Goal: Book appointment/travel/reservation

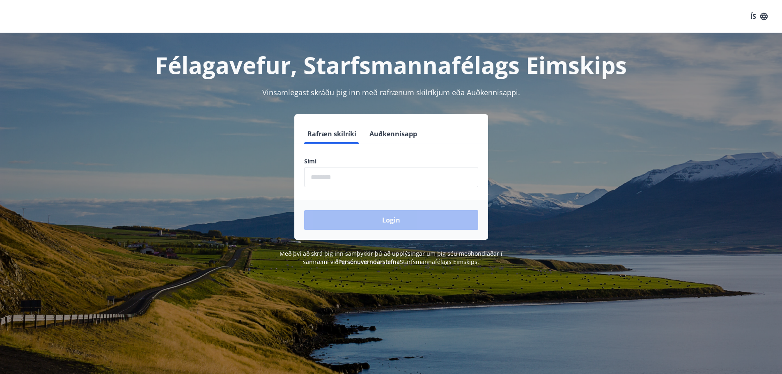
click at [372, 170] on input "phone" at bounding box center [391, 177] width 174 height 20
type input "********"
click at [382, 215] on button "Login" at bounding box center [391, 220] width 174 height 20
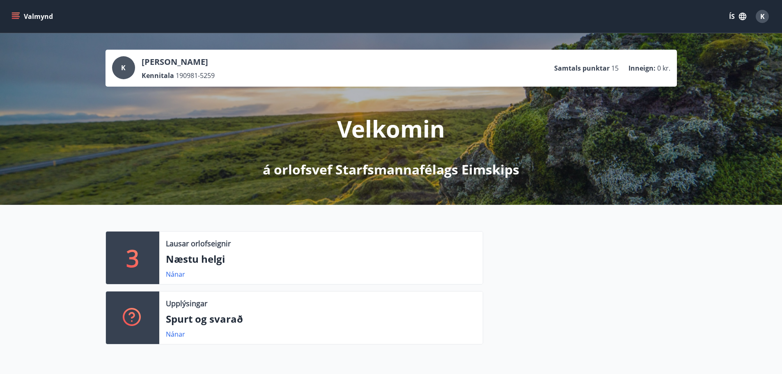
click at [240, 249] on div "Lausar orlofseignir Næstu helgi Nánar" at bounding box center [320, 258] width 323 height 53
click at [174, 276] on link "Nánar" at bounding box center [175, 274] width 19 height 9
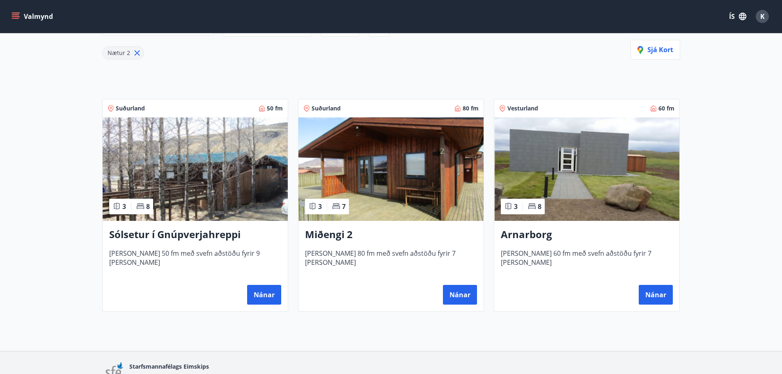
scroll to position [123, 0]
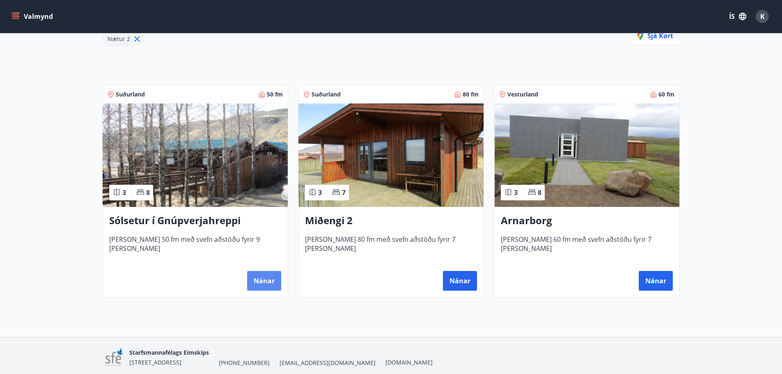
click at [274, 280] on button "Nánar" at bounding box center [264, 281] width 34 height 20
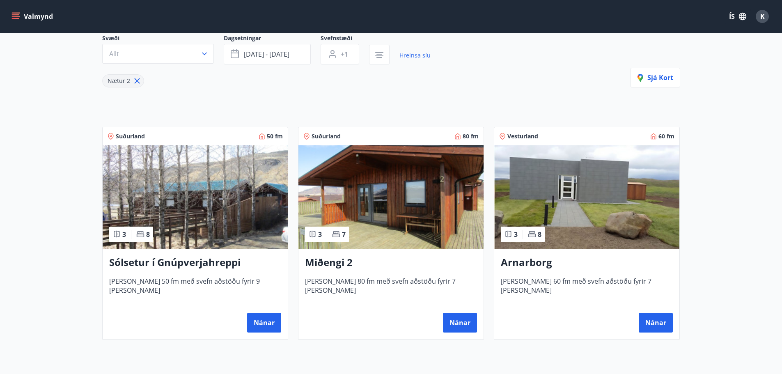
scroll to position [82, 0]
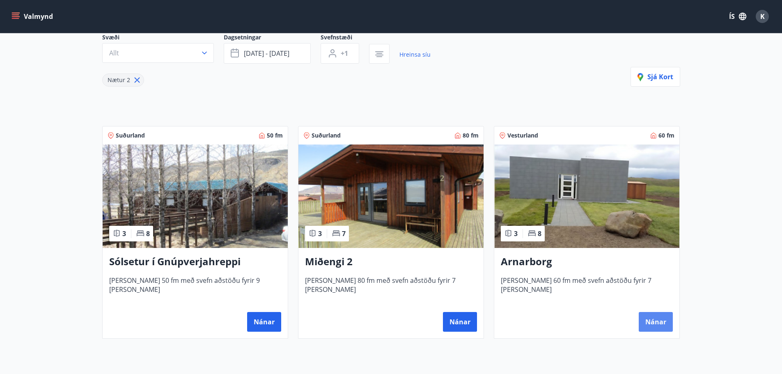
click at [644, 322] on button "Nánar" at bounding box center [656, 322] width 34 height 20
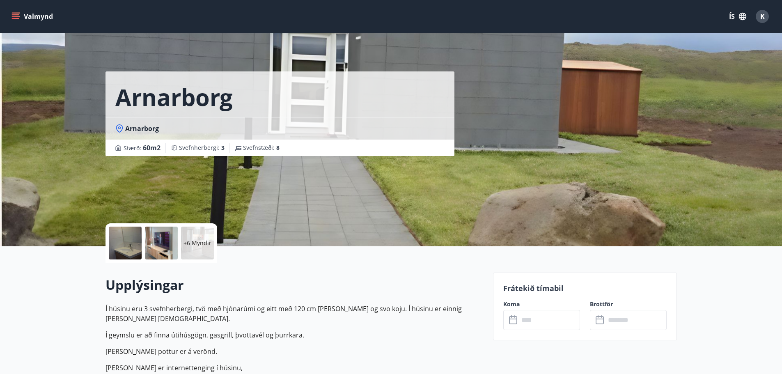
click at [159, 236] on div at bounding box center [161, 243] width 33 height 33
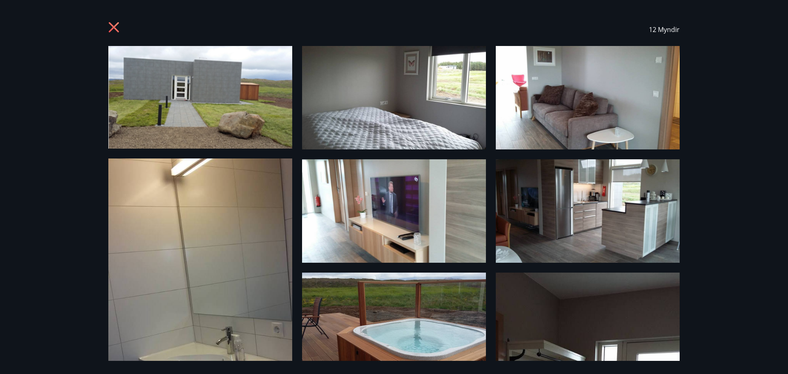
click at [117, 22] on icon at bounding box center [114, 28] width 13 height 13
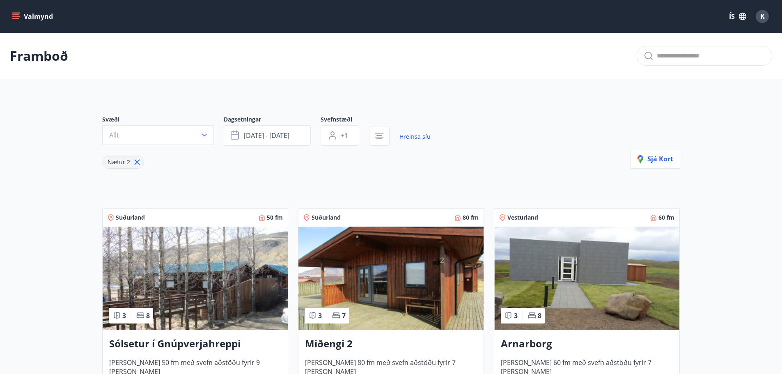
click at [21, 12] on button "Valmynd" at bounding box center [33, 16] width 46 height 15
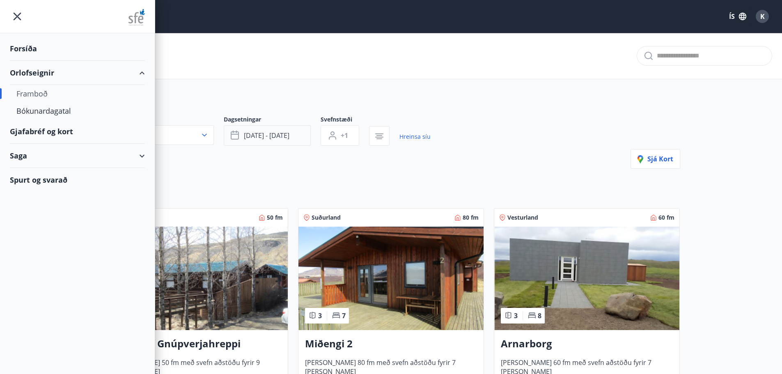
click at [262, 140] on span "[DATE] - [DATE]" at bounding box center [267, 135] width 46 height 9
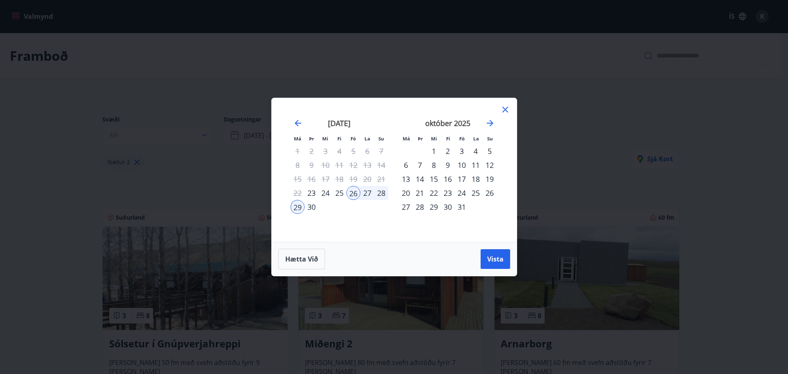
click at [449, 193] on div "23" at bounding box center [448, 193] width 14 height 14
click at [485, 260] on button "Vista" at bounding box center [496, 259] width 30 height 20
